Goal: Transaction & Acquisition: Obtain resource

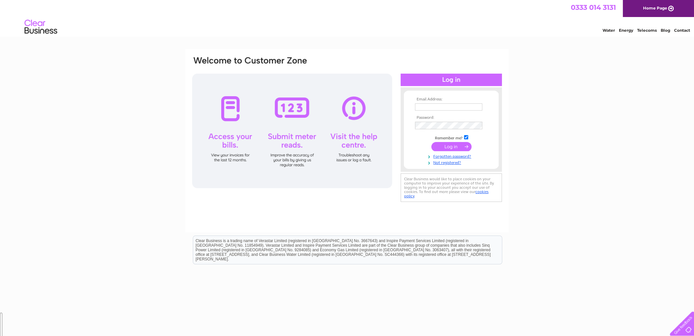
type input "qelservices@aol.com"
click at [449, 147] on input "submit" at bounding box center [451, 146] width 40 height 9
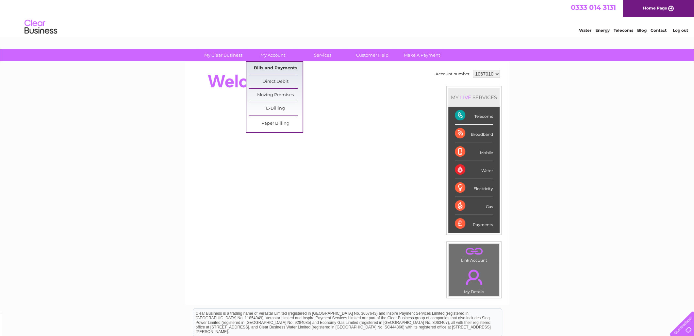
click at [276, 67] on link "Bills and Payments" at bounding box center [276, 68] width 54 height 13
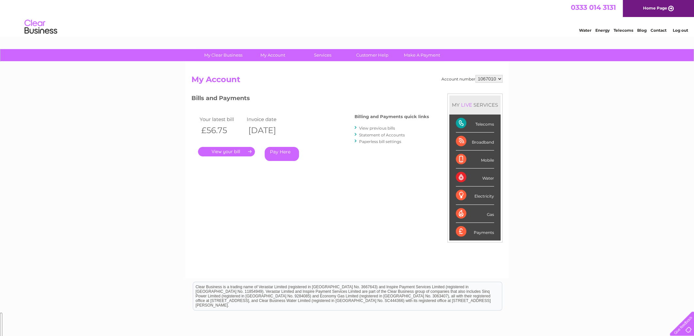
click at [373, 128] on link "View previous bills" at bounding box center [377, 127] width 36 height 5
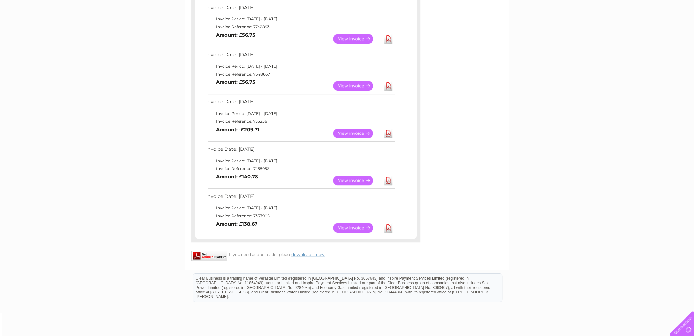
scroll to position [229, 0]
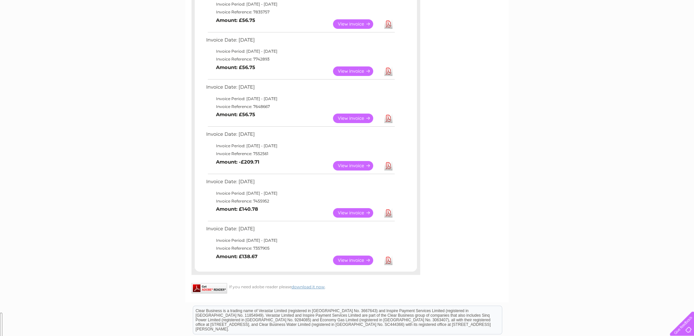
click at [388, 166] on link "Download" at bounding box center [388, 165] width 8 height 9
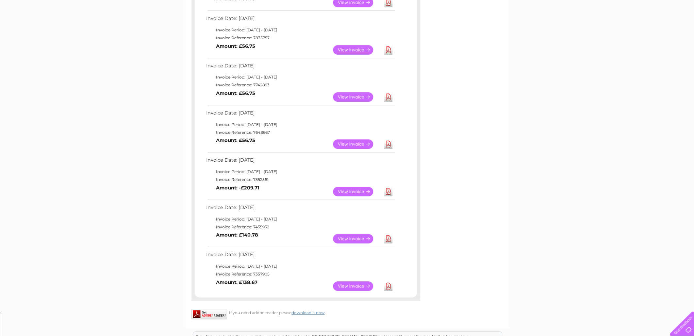
scroll to position [261, 0]
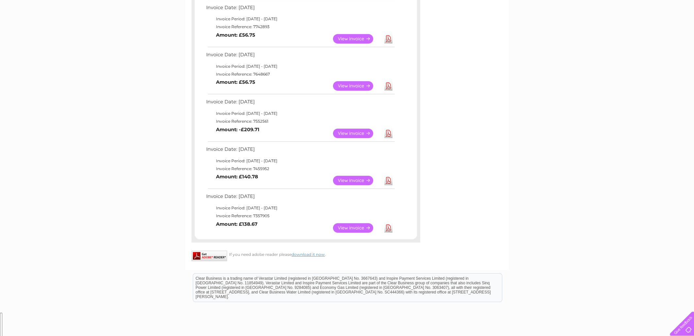
click at [388, 226] on link "Download" at bounding box center [388, 227] width 8 height 9
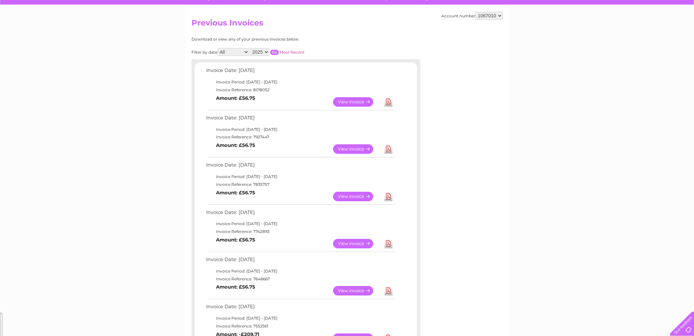
scroll to position [0, 0]
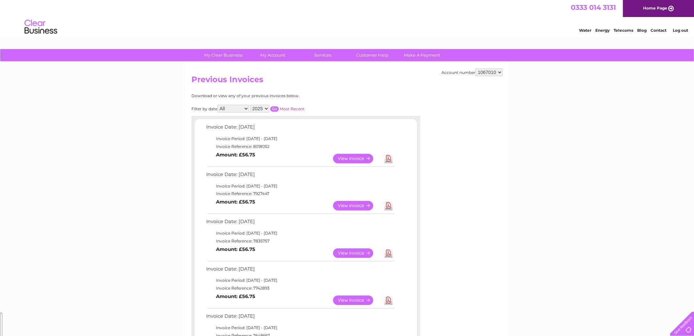
click at [265, 108] on select "2025 2024 2023 2022" at bounding box center [259, 109] width 19 height 8
click at [250, 105] on select "2025 2024 2023 2022" at bounding box center [259, 109] width 19 height 8
click at [275, 108] on input "button" at bounding box center [274, 108] width 8 height 5
click at [267, 108] on select "2025 2024 2023 2022" at bounding box center [259, 109] width 19 height 8
click at [250, 105] on select "2025 2024 2023 2022" at bounding box center [259, 109] width 19 height 8
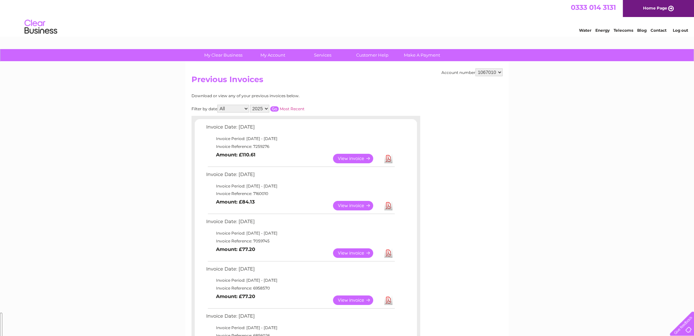
click at [274, 108] on input "button" at bounding box center [274, 108] width 8 height 5
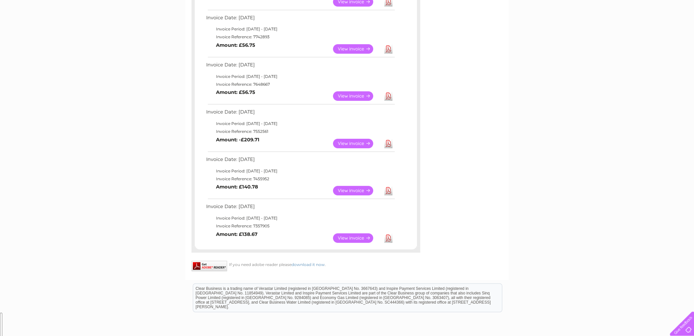
scroll to position [311, 0]
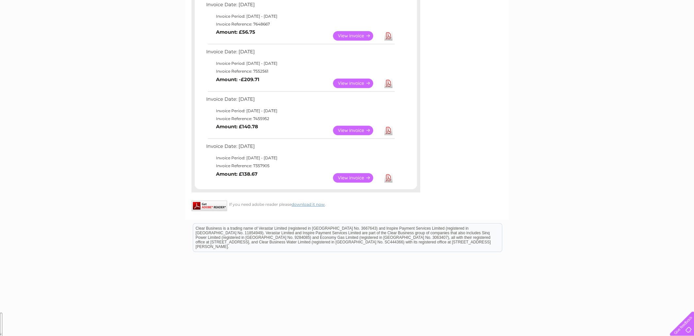
click at [390, 129] on link "Download" at bounding box center [388, 129] width 8 height 9
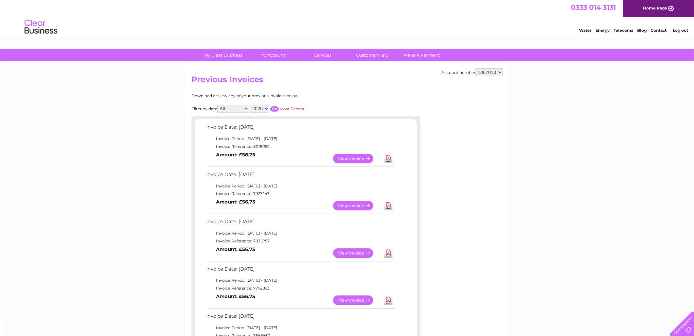
scroll to position [0, 0]
click at [266, 109] on select "2025 2024 2023 2022" at bounding box center [259, 109] width 19 height 8
click at [250, 105] on select "2025 2024 2023 2022" at bounding box center [259, 109] width 19 height 8
click at [275, 108] on input "button" at bounding box center [274, 108] width 8 height 5
click at [265, 108] on select "2025 2024 2023 2022" at bounding box center [259, 109] width 19 height 8
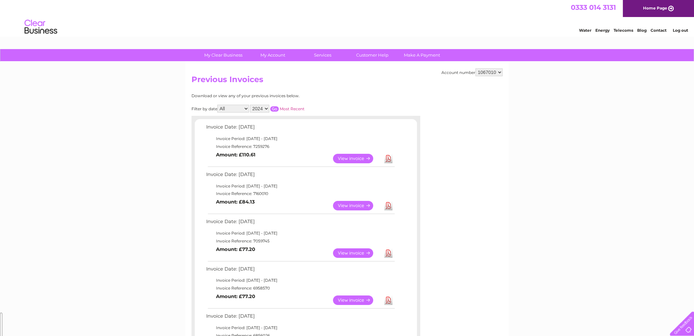
click at [250, 105] on select "2025 2024 2023 2022" at bounding box center [259, 109] width 19 height 8
click at [275, 107] on input "button" at bounding box center [274, 108] width 8 height 5
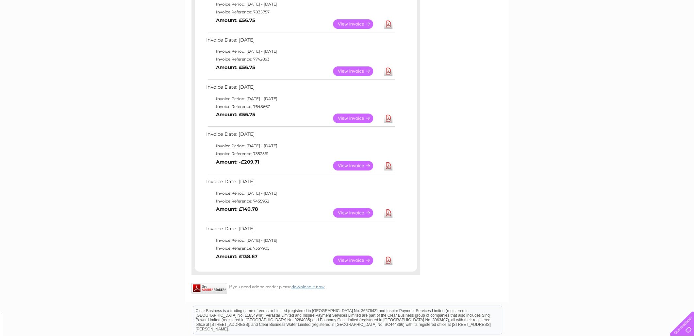
scroll to position [196, 0]
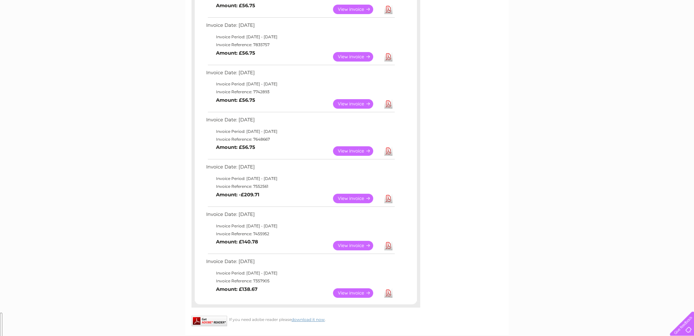
click at [389, 197] on link "Download" at bounding box center [388, 197] width 8 height 9
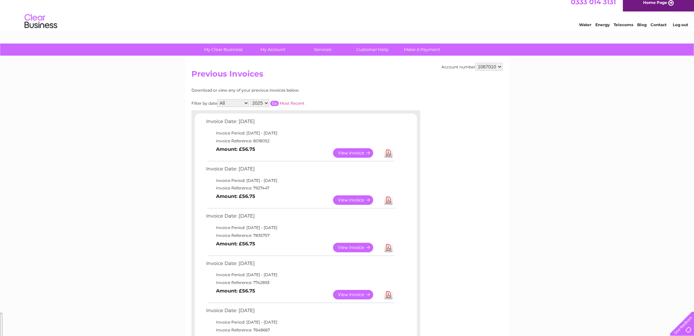
scroll to position [0, 0]
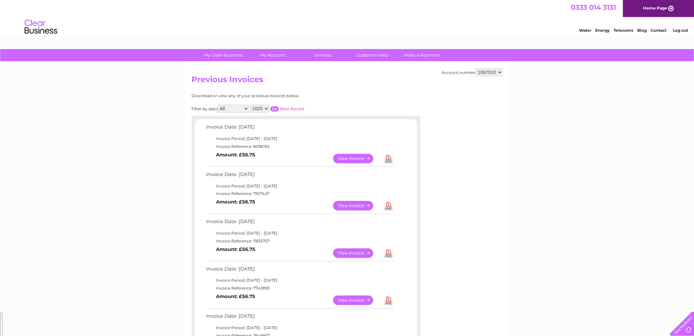
click at [267, 108] on select "2025 2024 2023 2022" at bounding box center [259, 109] width 19 height 8
select select "2024"
click at [250, 105] on select "2025 2024 2023 2022" at bounding box center [259, 109] width 19 height 8
click at [274, 108] on input "button" at bounding box center [274, 108] width 8 height 5
